Goal: Use online tool/utility

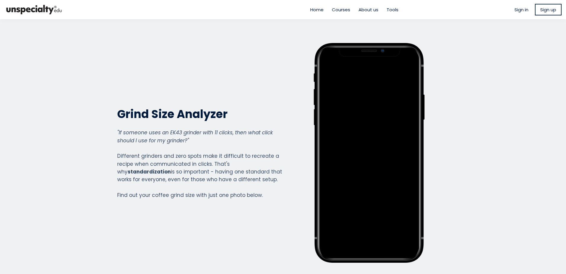
scroll to position [662, 237]
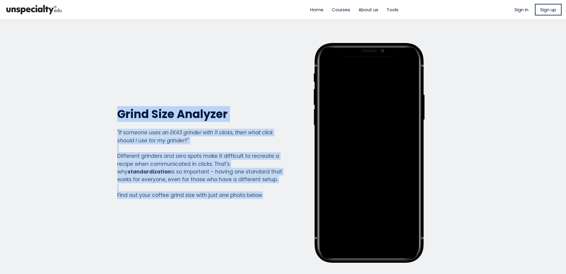
drag, startPoint x: 114, startPoint y: 112, endPoint x: 261, endPoint y: 202, distance: 172.6
click at [261, 202] on div "Grind Size Analyzer Grind Size Analyzer "If someone uses an EK43 grinder with 1…" at bounding box center [283, 152] width 346 height 219
drag, startPoint x: 261, startPoint y: 202, endPoint x: 207, endPoint y: 153, distance: 73.3
copy div "Grind Size Analyzer Grind Size Analyzer "If someone uses an EK43 grinder with 1…"
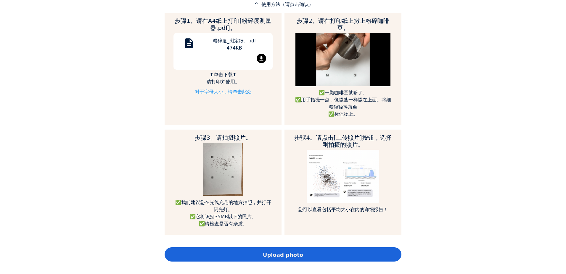
scroll to position [237, 0]
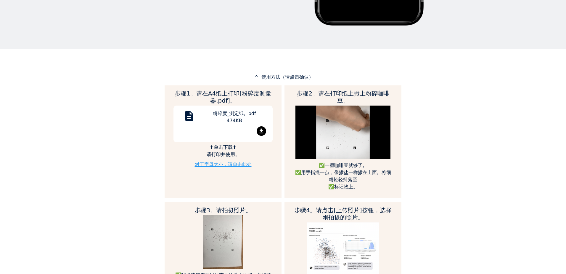
click at [519, 149] on div "Home Courses About us Tools Sign in" at bounding box center [283, 137] width 566 height 274
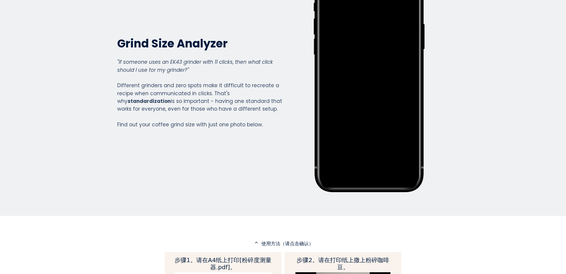
scroll to position [0, 0]
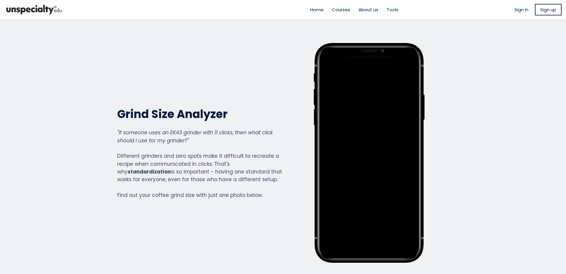
drag, startPoint x: 389, startPoint y: 8, endPoint x: 392, endPoint y: 15, distance: 7.9
click at [389, 8] on span "Tools" at bounding box center [393, 9] width 12 height 7
click at [42, 13] on img at bounding box center [33, 9] width 59 height 15
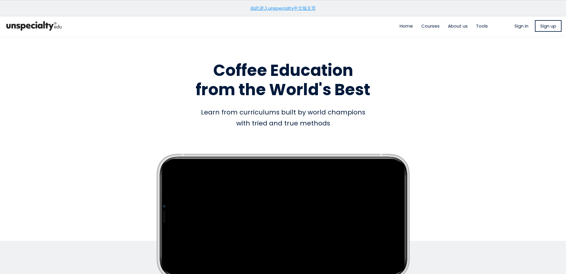
scroll to position [178, 0]
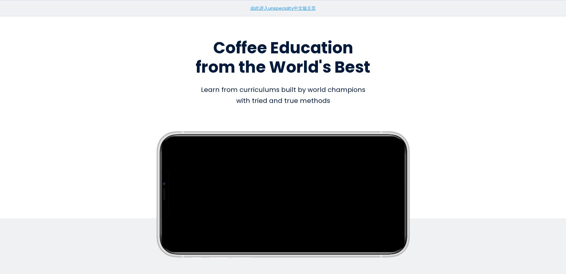
scroll to position [0, 0]
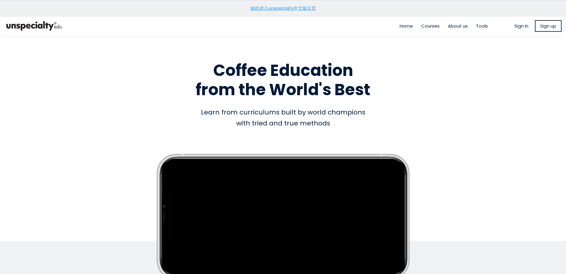
click at [292, 10] on link "由此进入unspecialty中文版主页" at bounding box center [282, 8] width 65 height 6
